Goal: Transaction & Acquisition: Purchase product/service

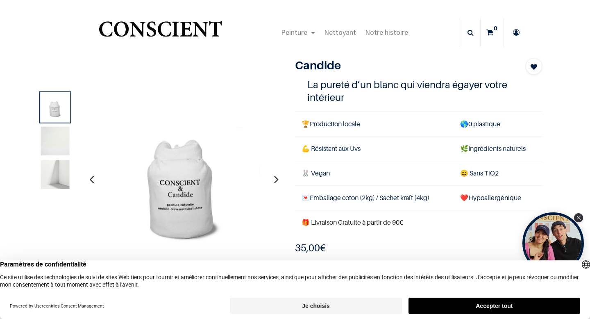
click at [59, 173] on img at bounding box center [55, 174] width 29 height 29
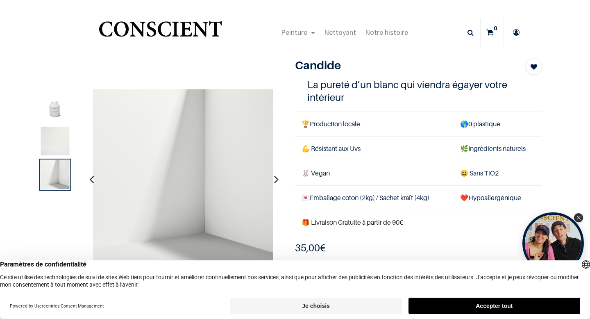
click at [56, 136] on img at bounding box center [55, 141] width 29 height 29
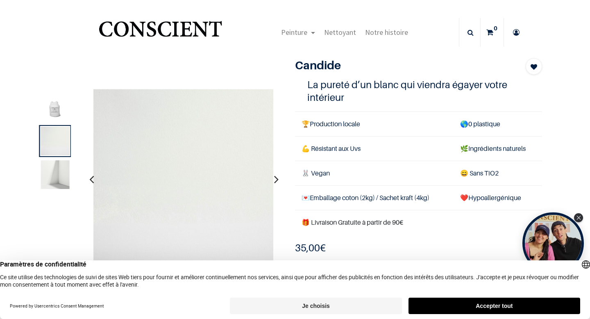
click at [274, 179] on icon "button" at bounding box center [276, 179] width 5 height 22
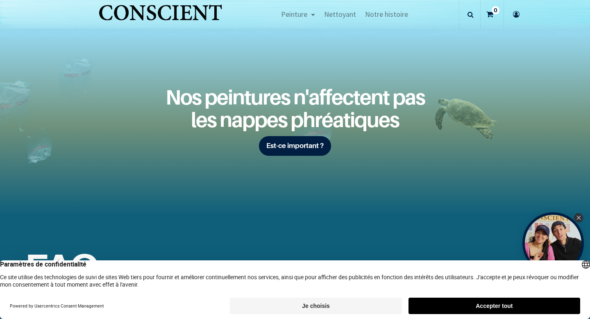
scroll to position [1009, 0]
